Goal: Task Accomplishment & Management: Manage account settings

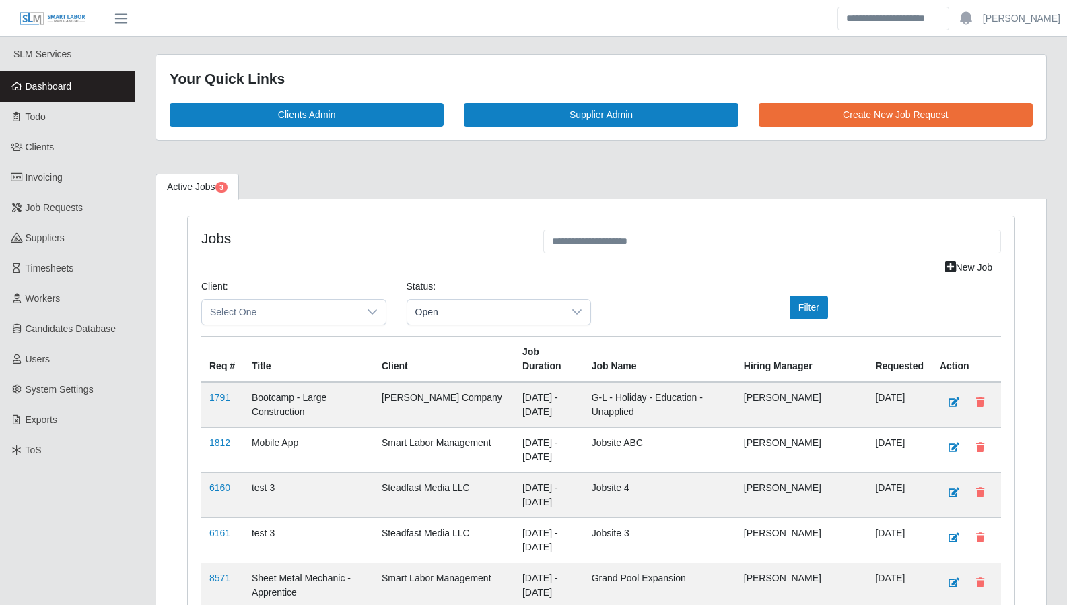
scroll to position [2079, 0]
click at [508, 308] on span "Open" at bounding box center [485, 312] width 157 height 25
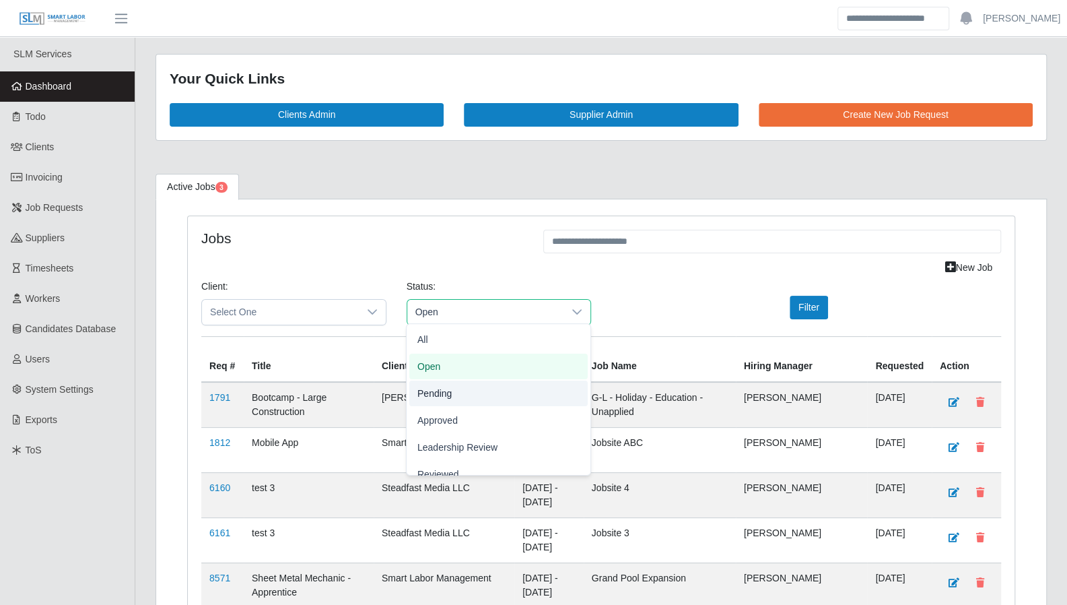
click at [463, 391] on li "Pending" at bounding box center [498, 393] width 178 height 26
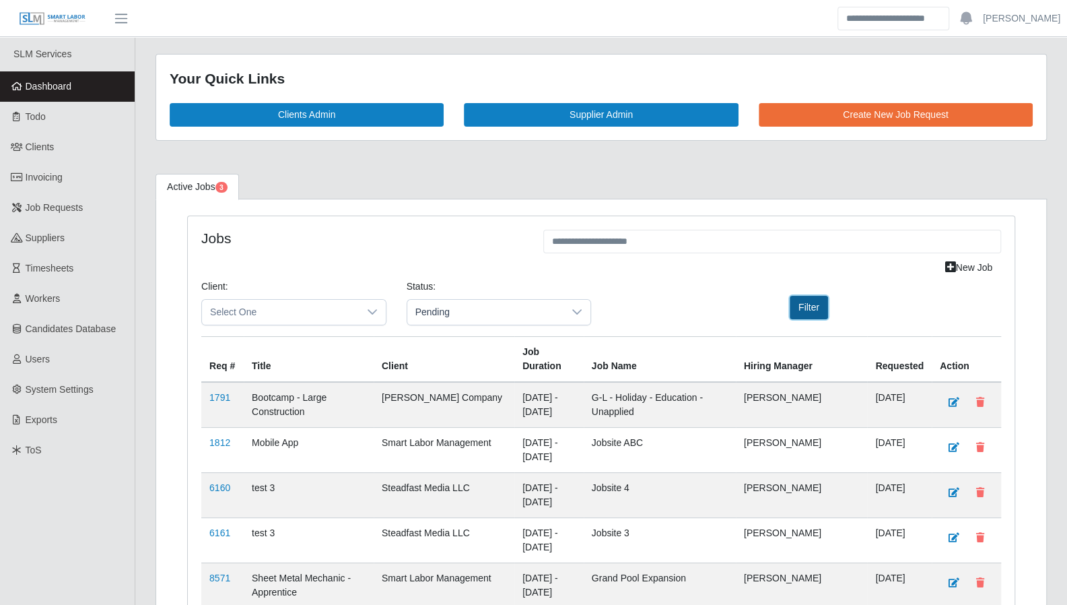
click at [797, 301] on button "Filter" at bounding box center [809, 308] width 38 height 24
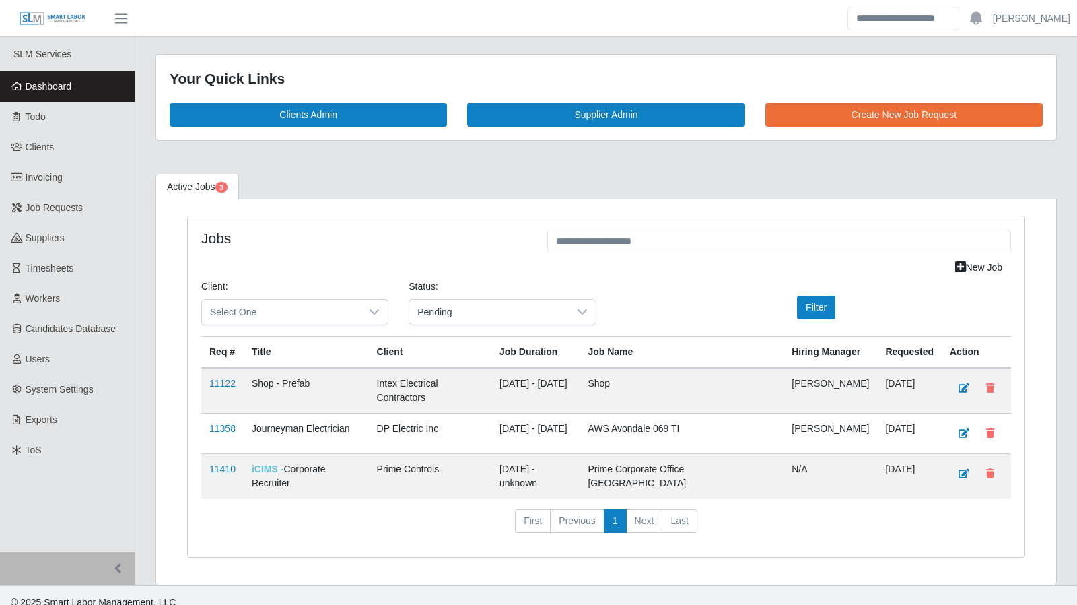
click at [74, 94] on link "Dashboard" at bounding box center [67, 86] width 135 height 30
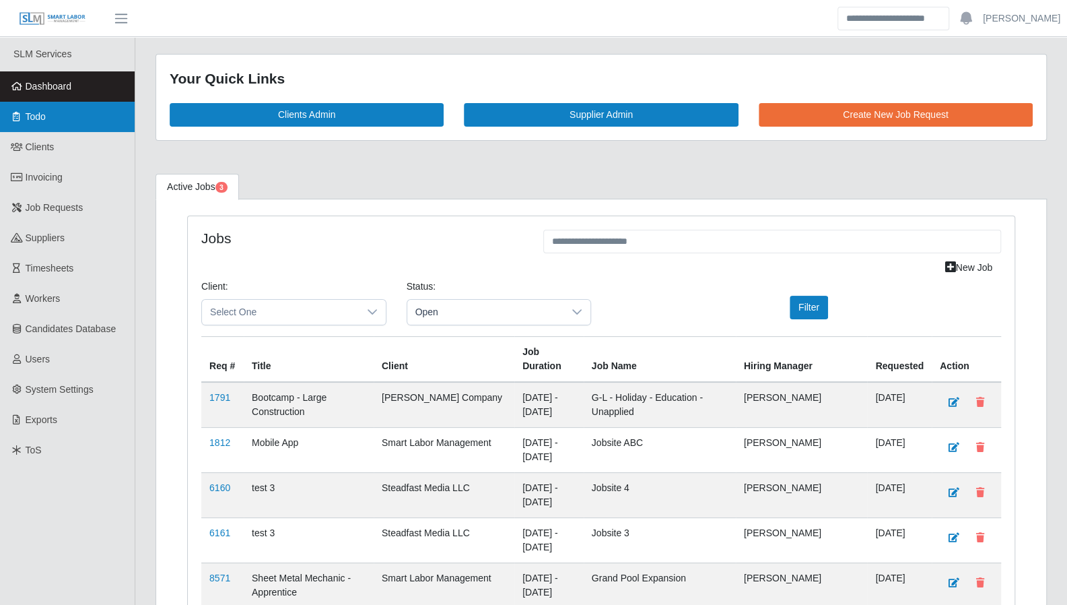
click at [45, 119] on span "Todo" at bounding box center [36, 116] width 20 height 11
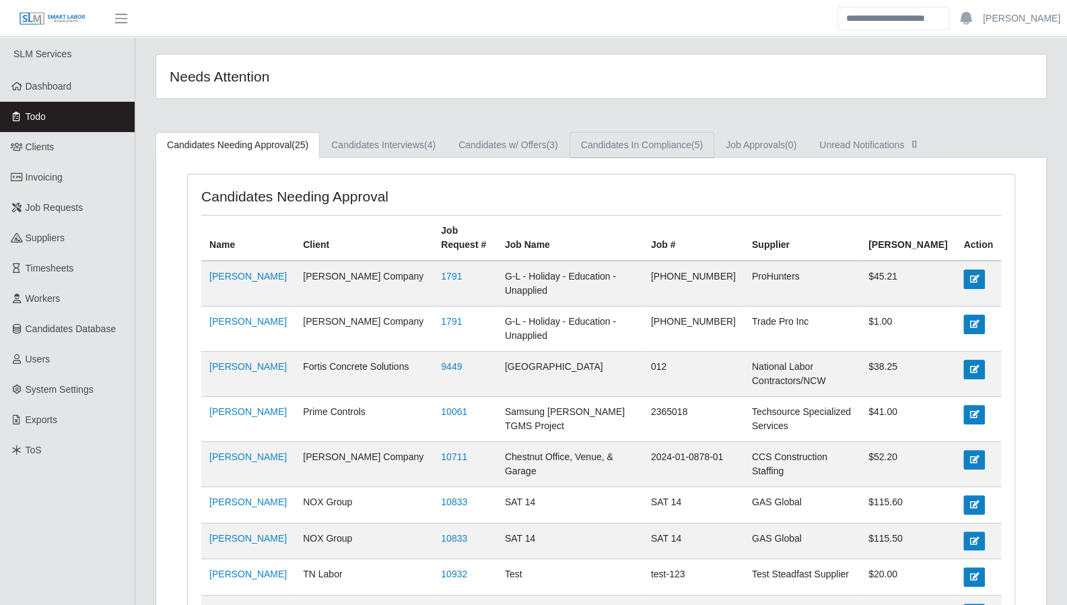
click at [607, 146] on link "Candidates In Compliance (5)" at bounding box center [642, 145] width 145 height 26
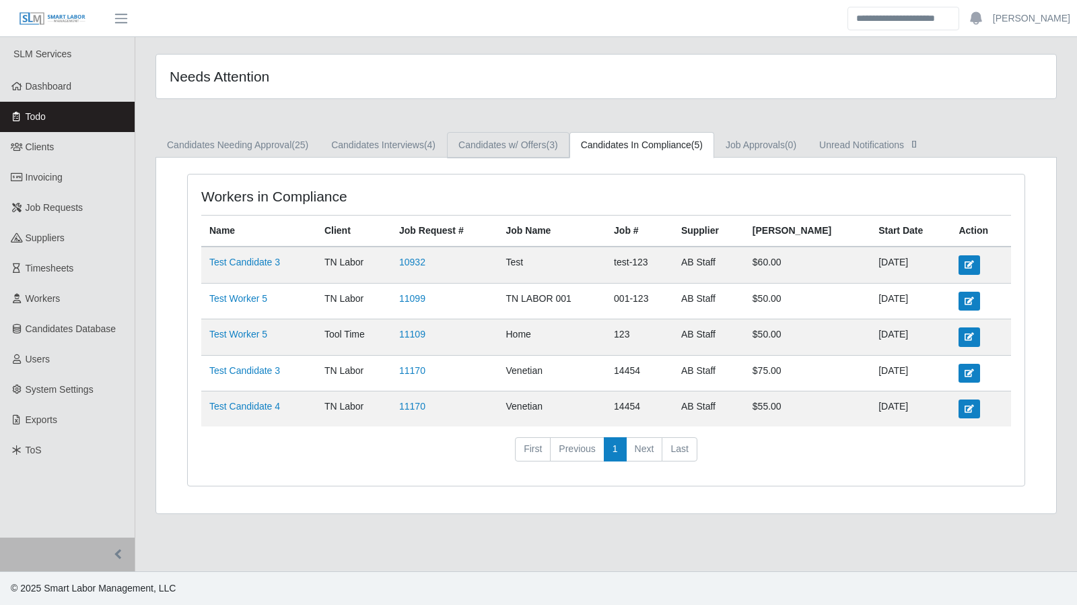
click at [529, 145] on link "Candidates w/ Offers (3)" at bounding box center [508, 145] width 123 height 26
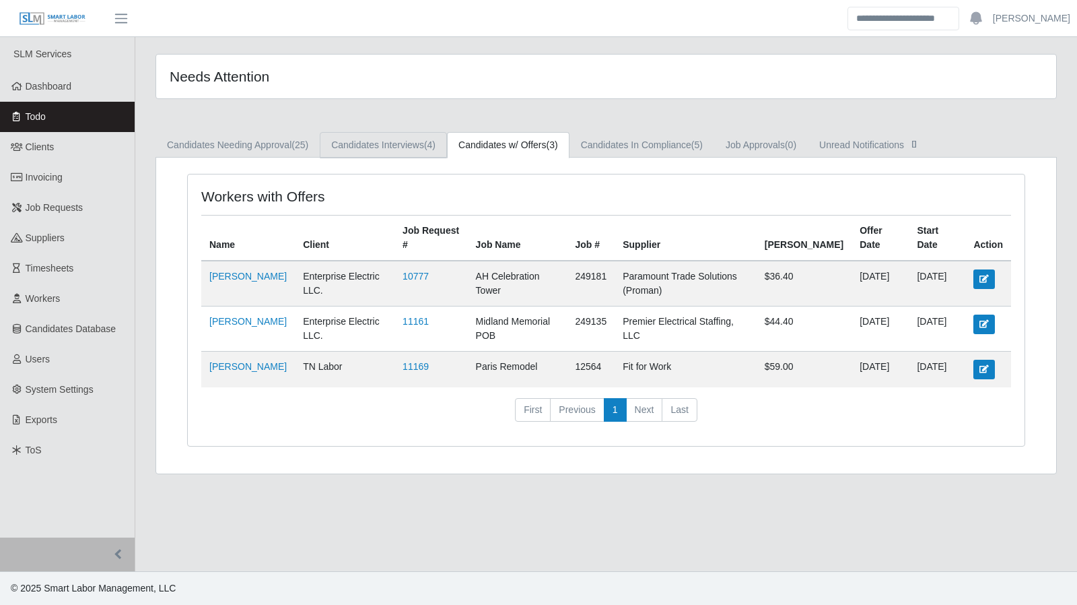
click at [417, 149] on link "Candidates Interviews (4)" at bounding box center [383, 145] width 127 height 26
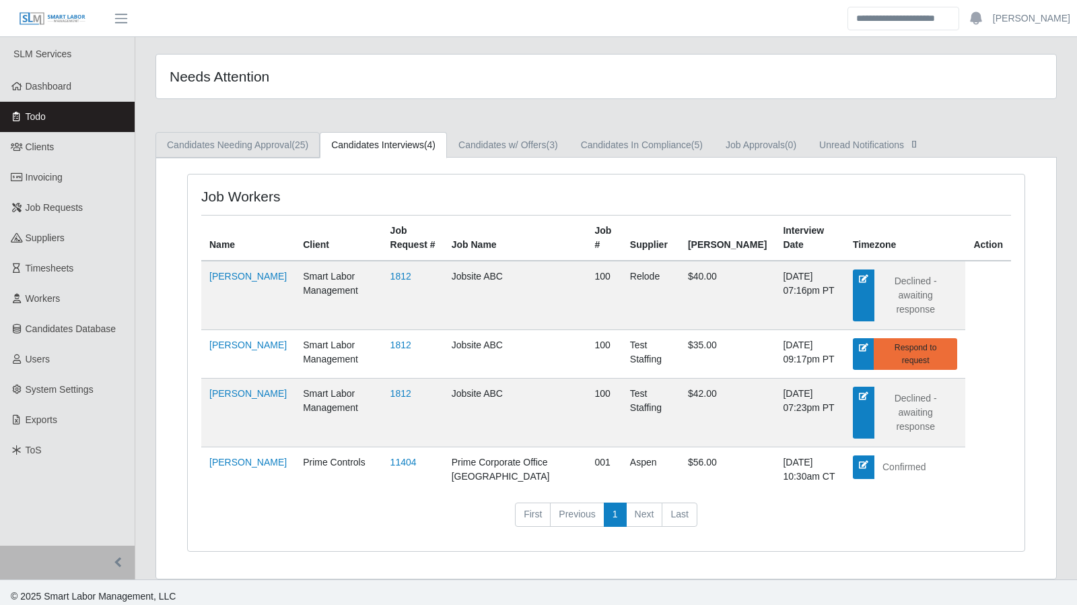
click at [287, 139] on link "Candidates Needing Approval (25)" at bounding box center [238, 145] width 164 height 26
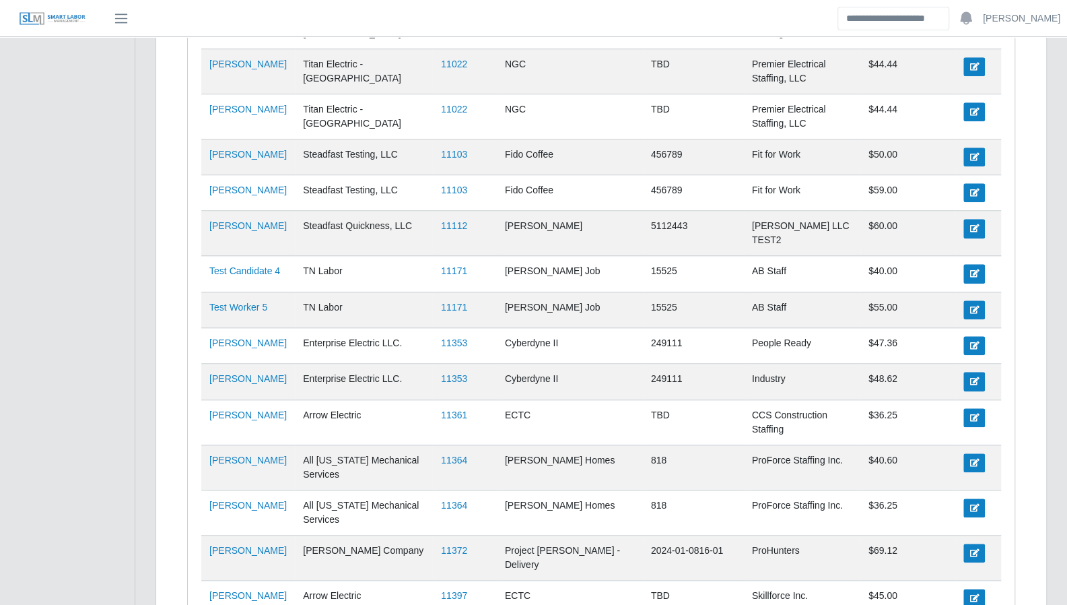
scroll to position [723, 0]
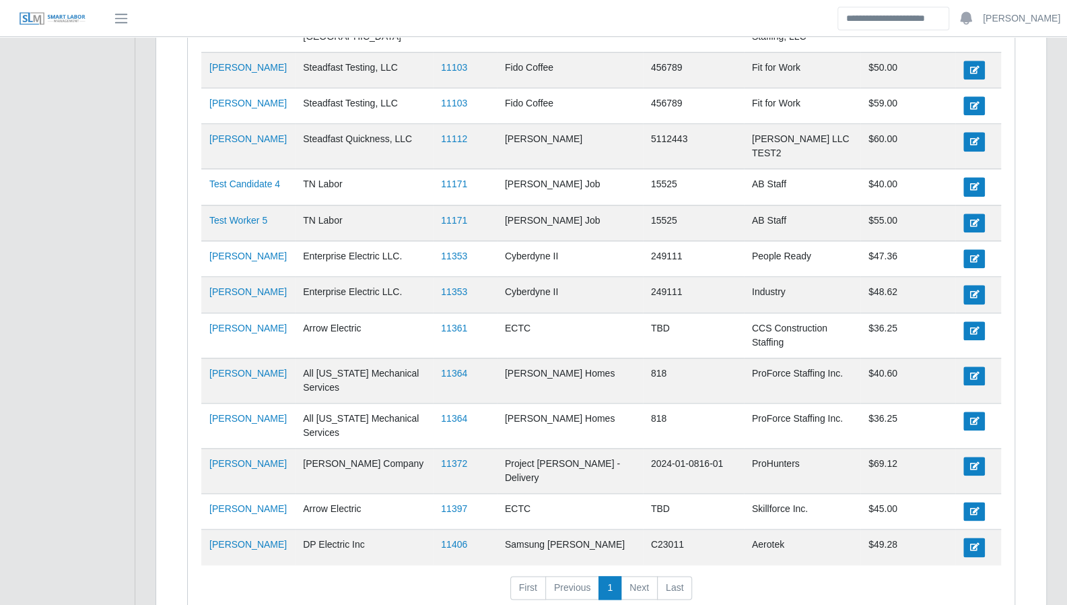
click at [529, 358] on td "[PERSON_NAME] Homes" at bounding box center [570, 380] width 146 height 45
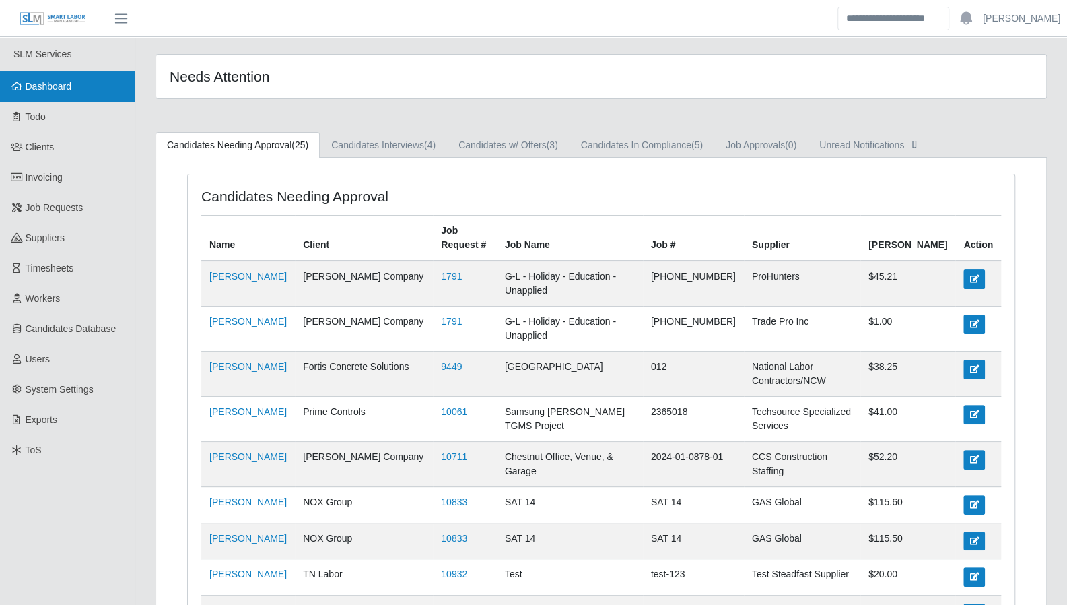
click at [40, 86] on span "Dashboard" at bounding box center [49, 86] width 46 height 11
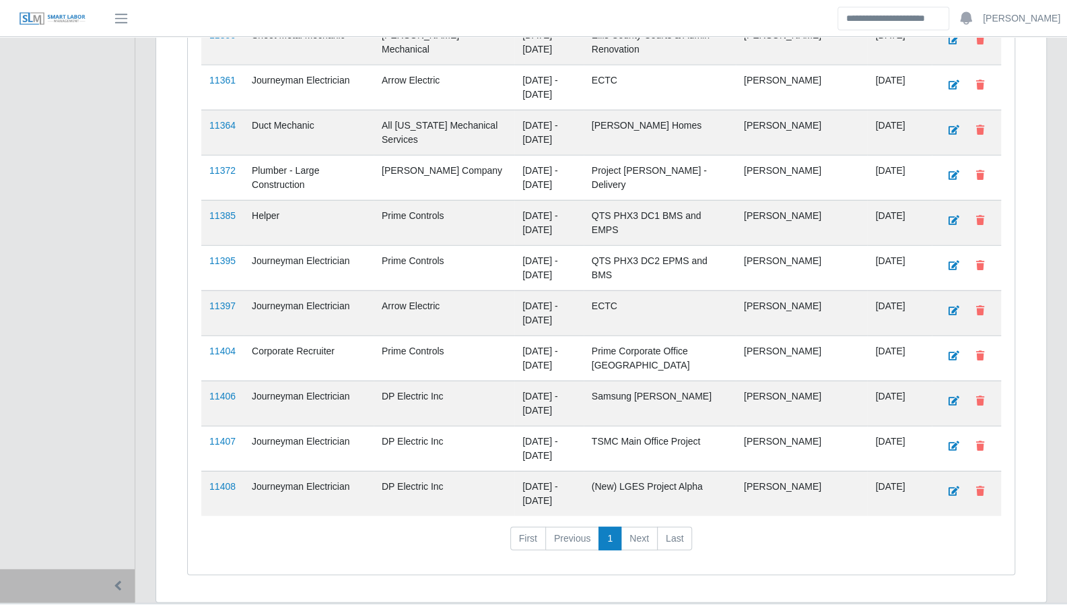
scroll to position [2075, 0]
